Goal: Information Seeking & Learning: Learn about a topic

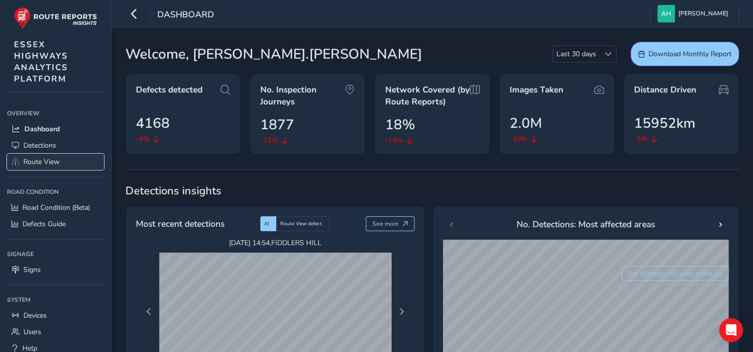
click at [31, 165] on span "Route View" at bounding box center [41, 161] width 36 height 9
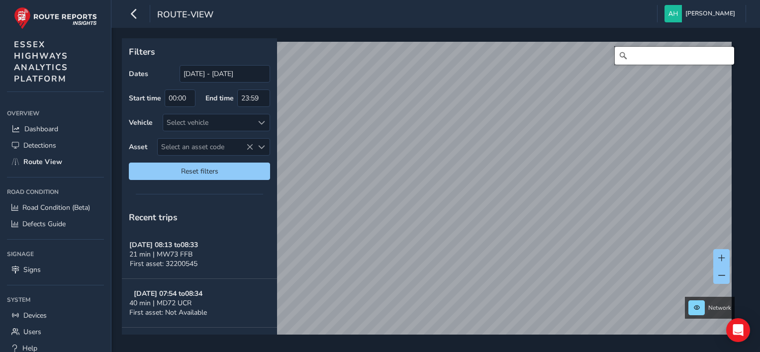
click at [644, 58] on input "Search" at bounding box center [674, 56] width 119 height 18
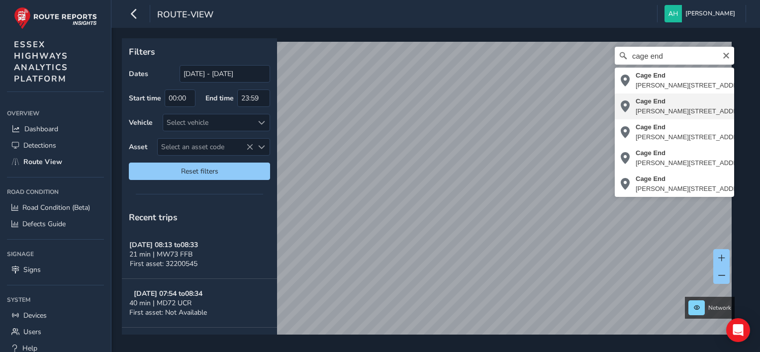
type input "[STREET_ADDRESS][PERSON_NAME]"
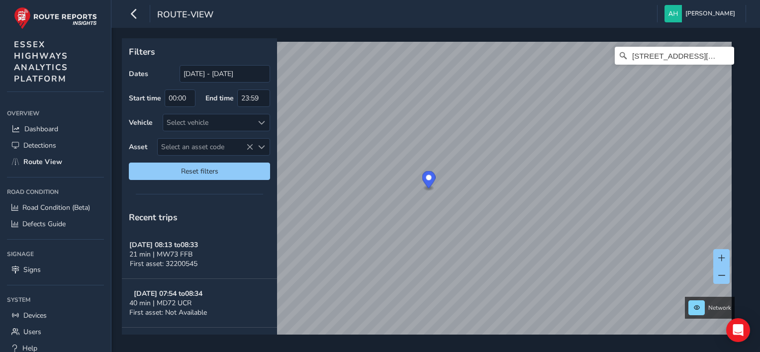
click at [752, 255] on html "route-view [PERSON_NAME] Colour Scheme: Dark Dim Light Logout Filters Dates [DA…" at bounding box center [380, 176] width 760 height 352
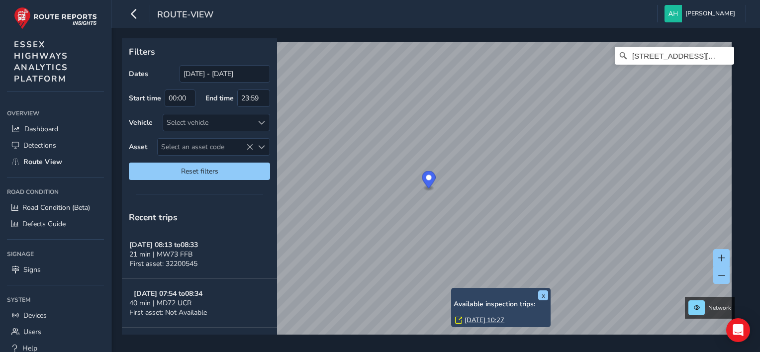
click at [471, 319] on link "[DATE] 10:27" at bounding box center [485, 320] width 40 height 9
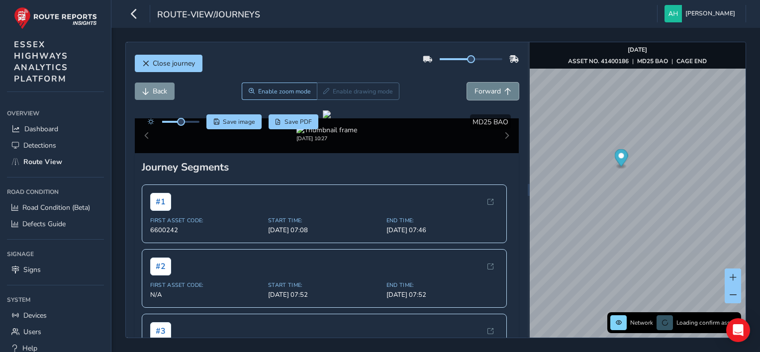
click at [475, 96] on span "Forward" at bounding box center [488, 91] width 26 height 9
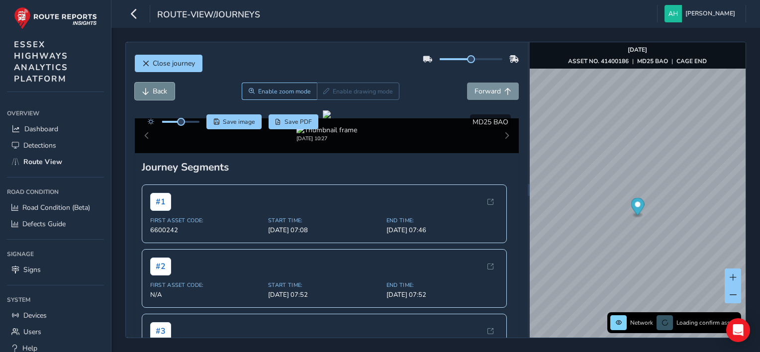
click at [142, 94] on span "Back" at bounding box center [145, 91] width 7 height 7
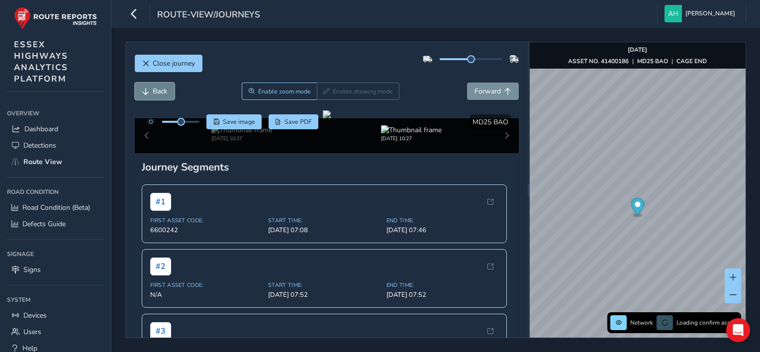
click at [142, 94] on span "Back" at bounding box center [145, 91] width 7 height 7
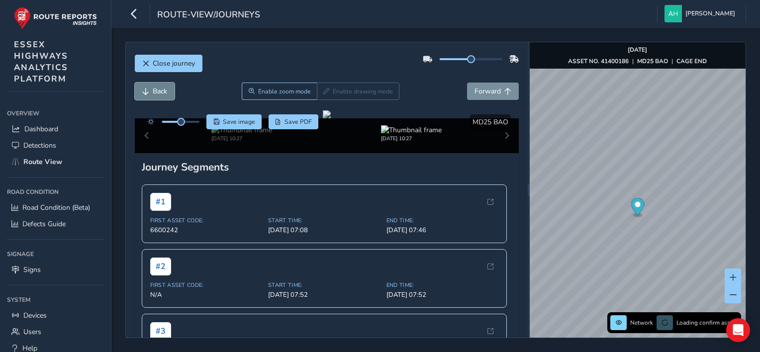
click at [142, 94] on span "Back" at bounding box center [145, 91] width 7 height 7
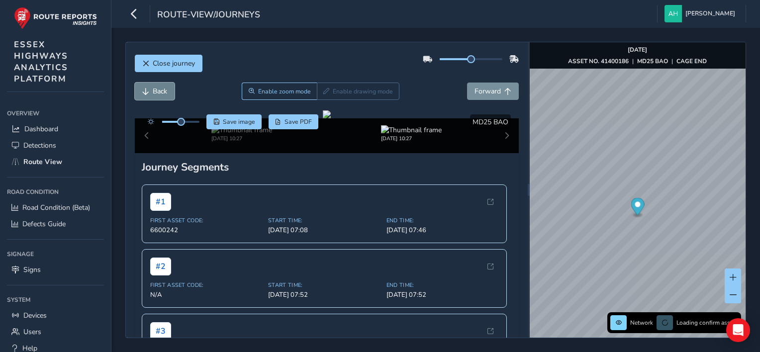
click at [142, 94] on span "Back" at bounding box center [145, 91] width 7 height 7
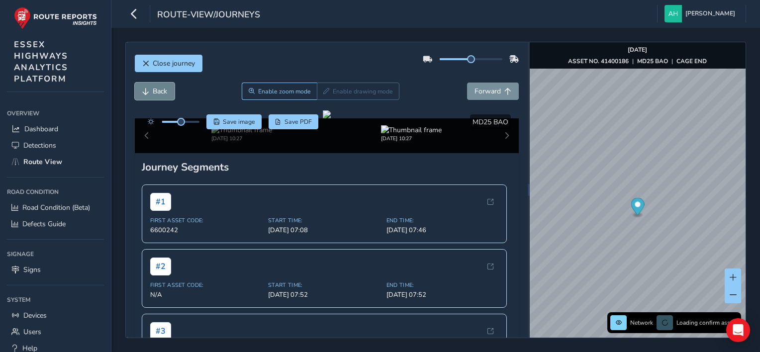
click at [142, 94] on span "Back" at bounding box center [145, 91] width 7 height 7
click at [153, 92] on span "Back" at bounding box center [160, 91] width 14 height 9
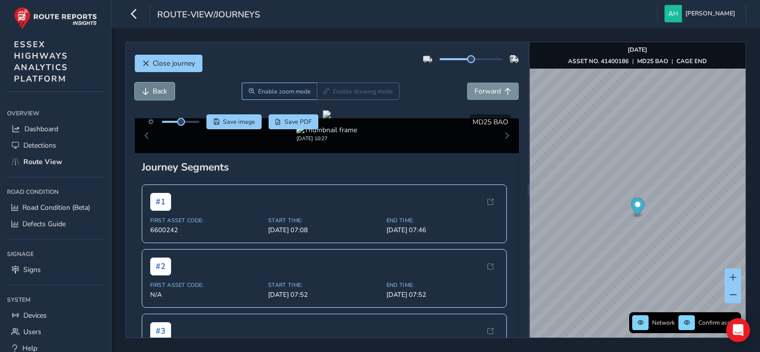
click at [161, 93] on span "Back" at bounding box center [160, 91] width 14 height 9
click at [734, 292] on span at bounding box center [733, 295] width 7 height 7
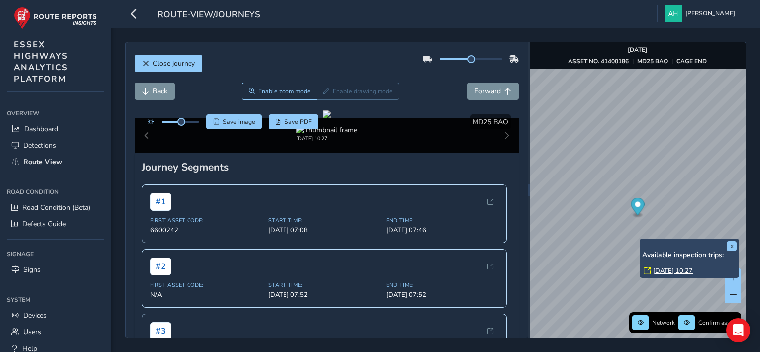
click at [665, 271] on link "[DATE] 10:27" at bounding box center [673, 271] width 40 height 9
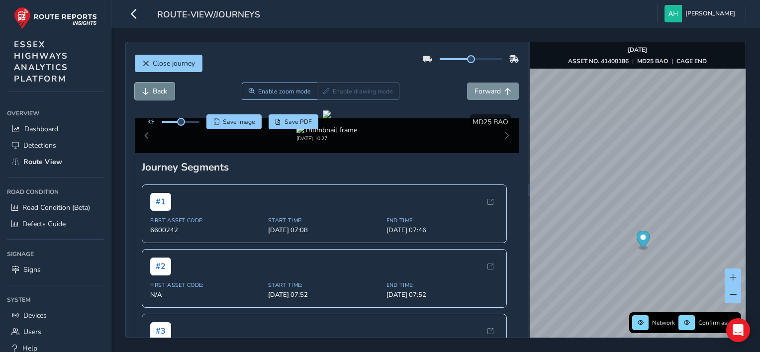
click at [151, 95] on button "Back" at bounding box center [155, 91] width 40 height 17
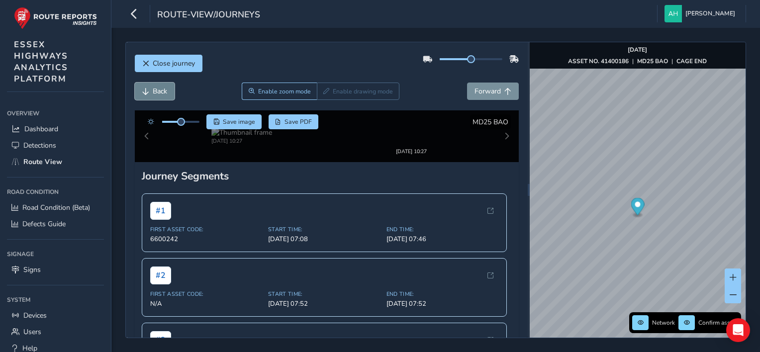
click at [151, 95] on button "Back" at bounding box center [155, 91] width 40 height 17
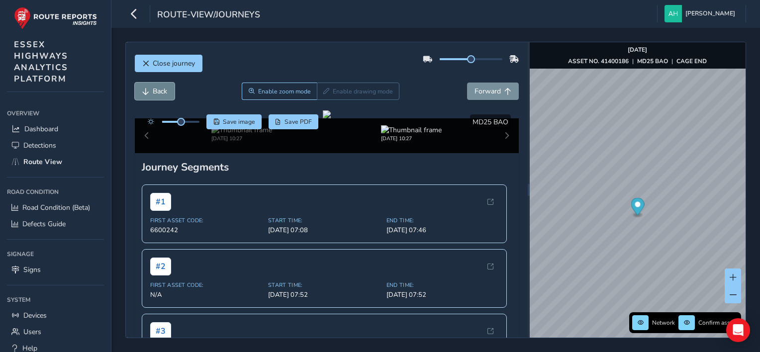
click at [151, 95] on button "Back" at bounding box center [155, 91] width 40 height 17
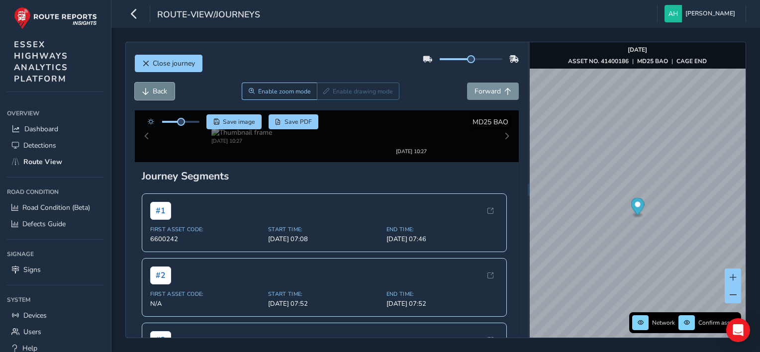
click at [151, 95] on button "Back" at bounding box center [155, 91] width 40 height 17
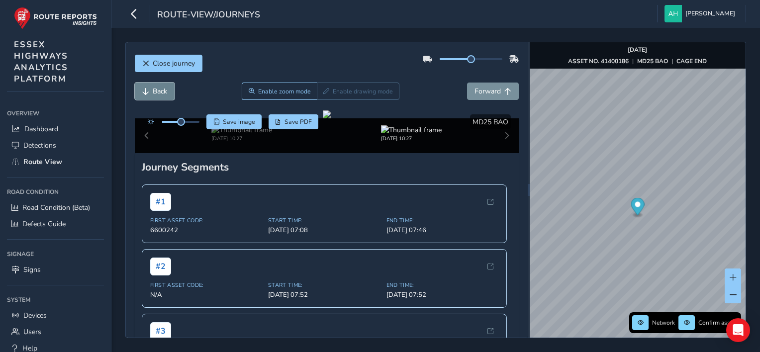
click at [151, 95] on button "Back" at bounding box center [155, 91] width 40 height 17
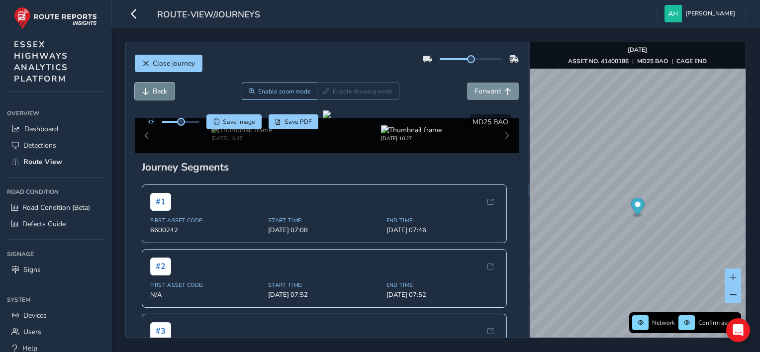
click at [151, 95] on button "Back" at bounding box center [155, 91] width 40 height 17
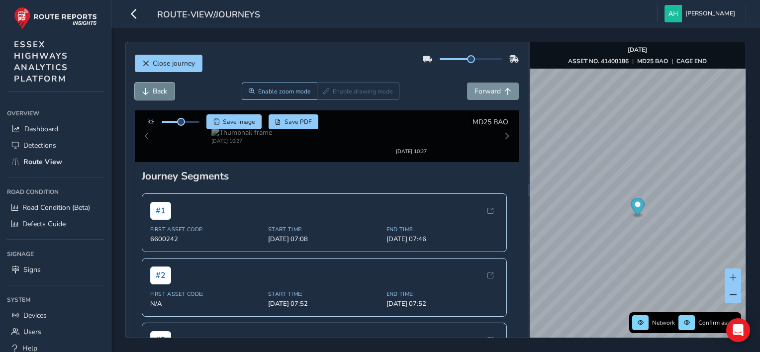
click at [151, 95] on button "Back" at bounding box center [155, 91] width 40 height 17
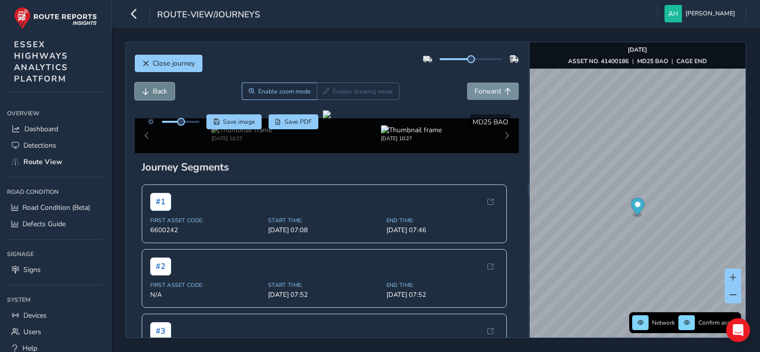
click at [151, 95] on button "Back" at bounding box center [155, 91] width 40 height 17
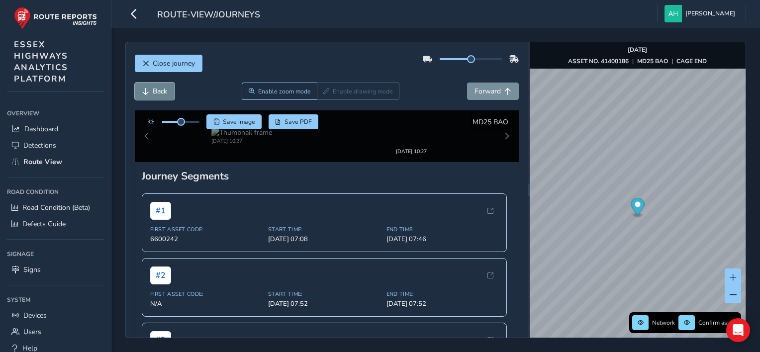
click at [151, 95] on button "Back" at bounding box center [155, 91] width 40 height 17
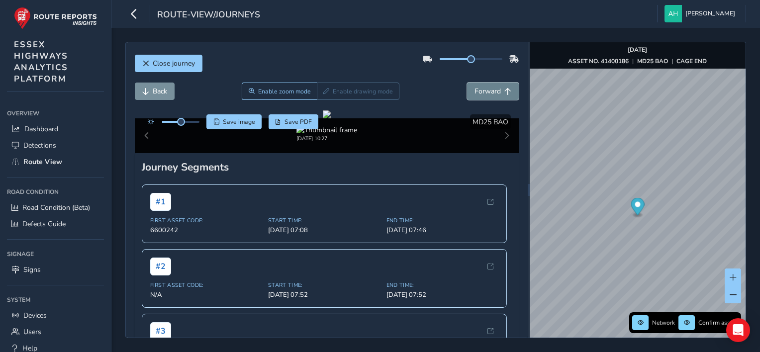
click at [505, 89] on span "Forward" at bounding box center [508, 91] width 7 height 7
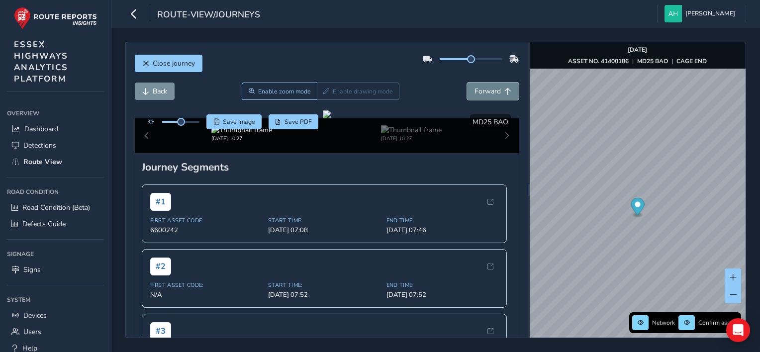
click at [505, 89] on span "Forward" at bounding box center [508, 91] width 7 height 7
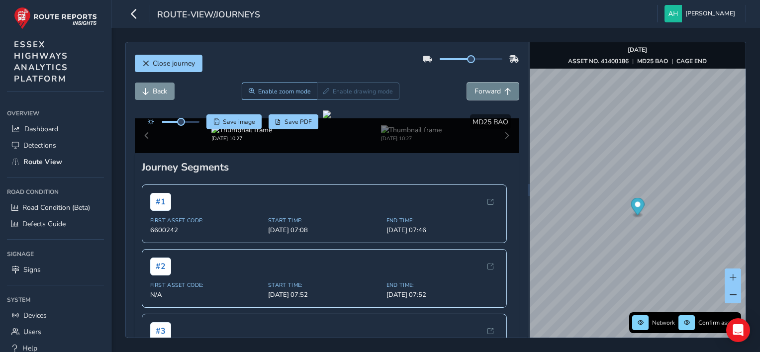
click at [505, 89] on span "Forward" at bounding box center [508, 91] width 7 height 7
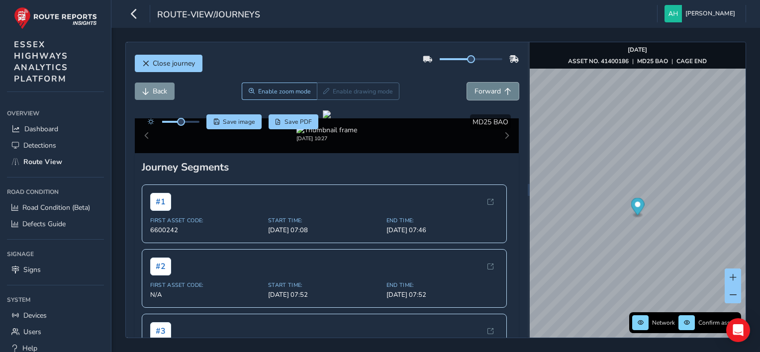
click at [505, 89] on span "Forward" at bounding box center [508, 91] width 7 height 7
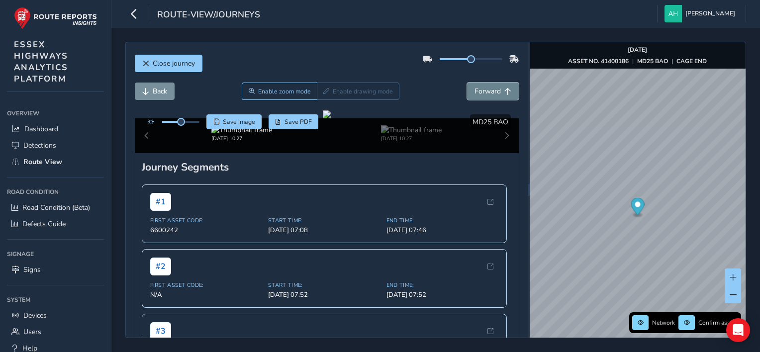
click at [505, 89] on span "Forward" at bounding box center [508, 91] width 7 height 7
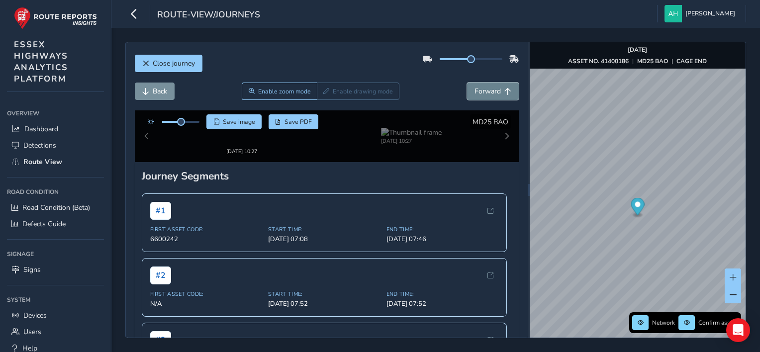
click at [505, 89] on span "Forward" at bounding box center [508, 91] width 7 height 7
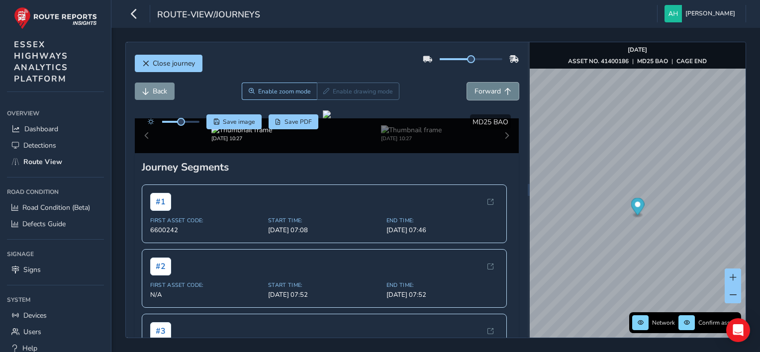
click at [505, 89] on span "Forward" at bounding box center [508, 91] width 7 height 7
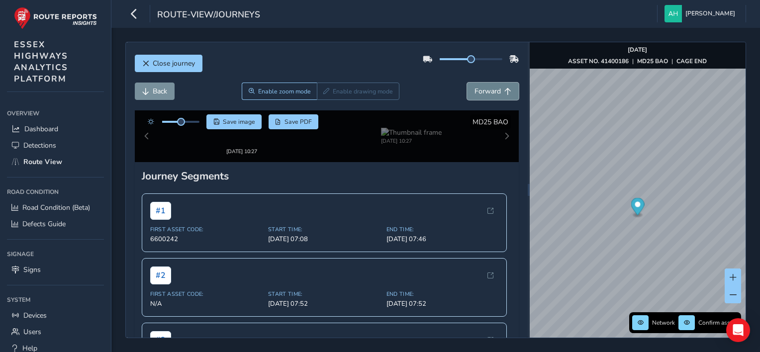
click at [505, 89] on span "Forward" at bounding box center [508, 91] width 7 height 7
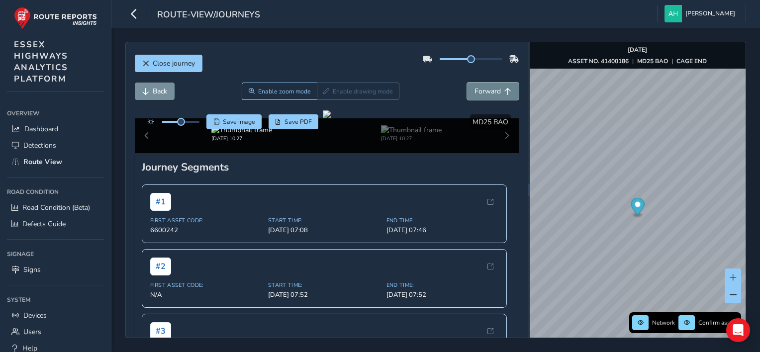
click at [505, 89] on span "Forward" at bounding box center [508, 91] width 7 height 7
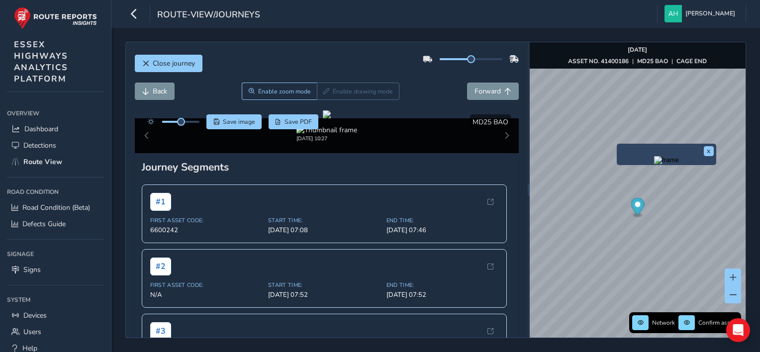
click at [654, 164] on img "Preview frame" at bounding box center [666, 160] width 25 height 8
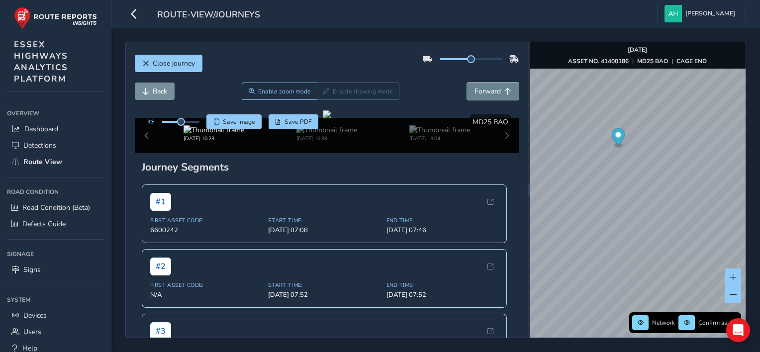
click at [492, 90] on span "Forward" at bounding box center [488, 91] width 26 height 9
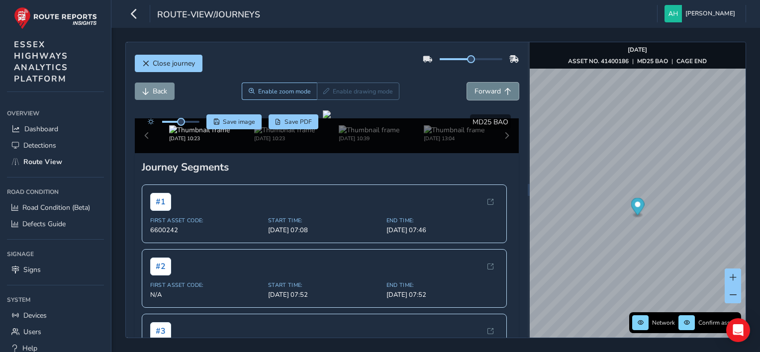
click at [492, 90] on span "Forward" at bounding box center [488, 91] width 26 height 9
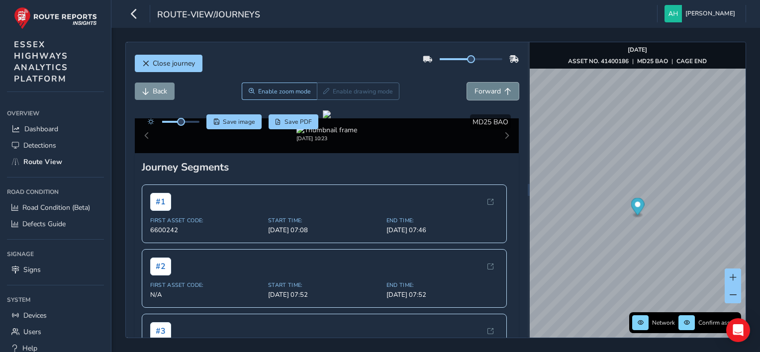
click at [492, 90] on span "Forward" at bounding box center [488, 91] width 26 height 9
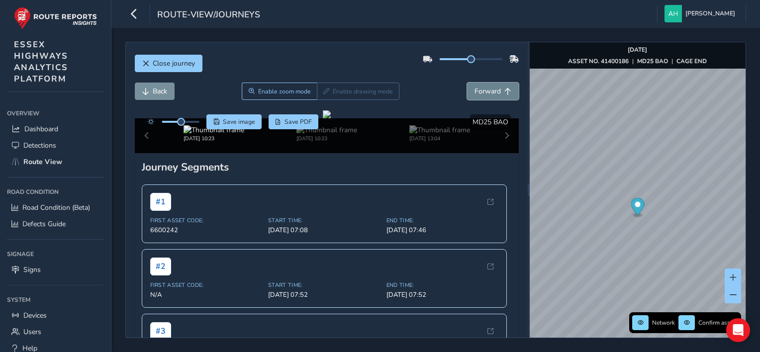
click at [492, 90] on span "Forward" at bounding box center [488, 91] width 26 height 9
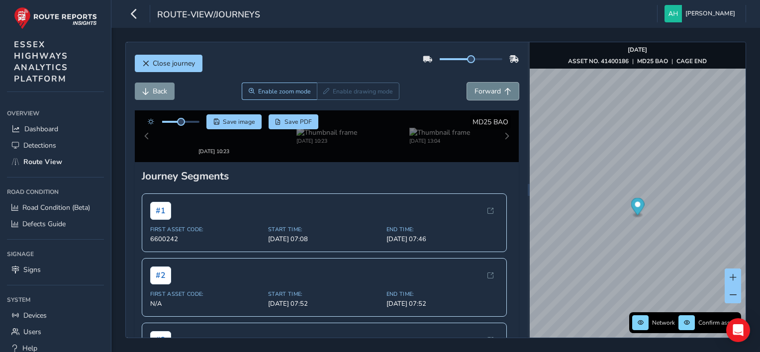
click at [492, 90] on span "Forward" at bounding box center [488, 91] width 26 height 9
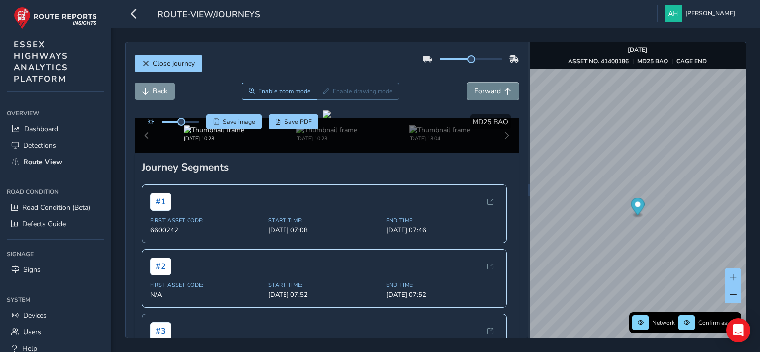
click at [492, 90] on span "Forward" at bounding box center [488, 91] width 26 height 9
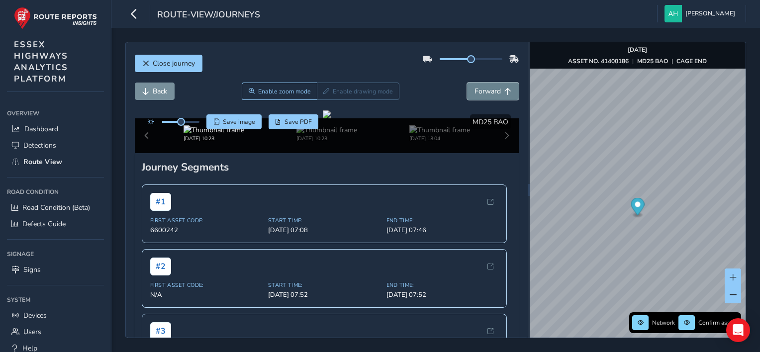
click at [492, 90] on span "Forward" at bounding box center [488, 91] width 26 height 9
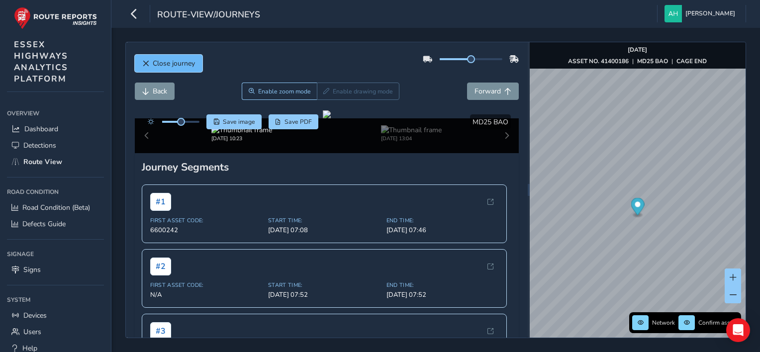
click at [161, 63] on span "Close journey" at bounding box center [174, 63] width 42 height 9
